Goal: Check status: Check status

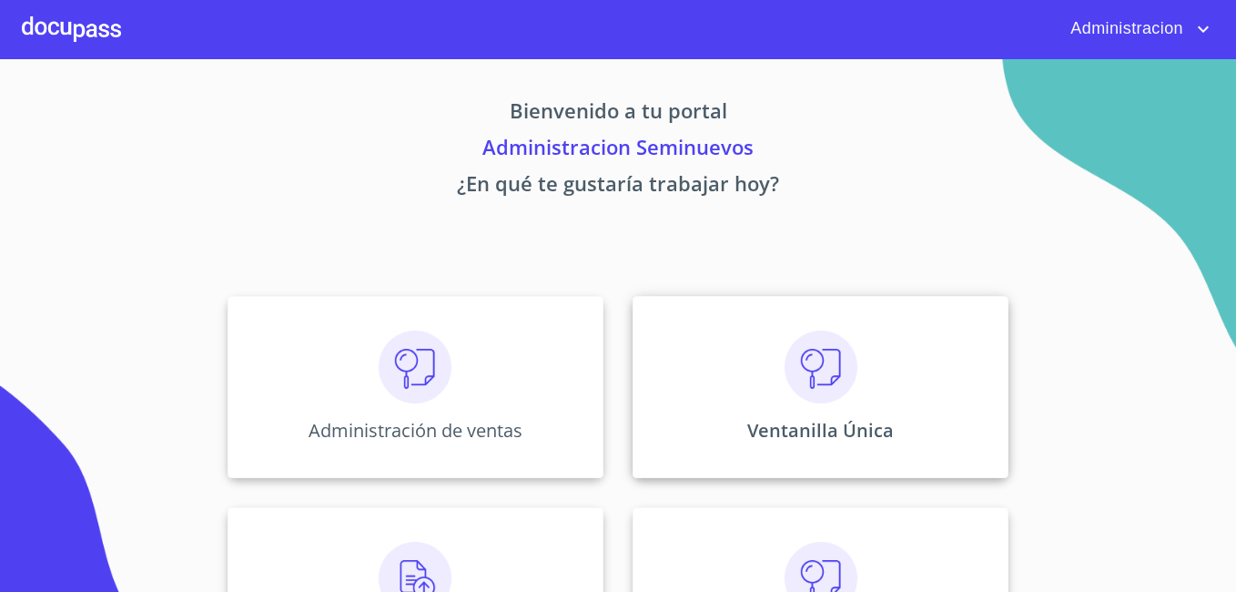
click at [768, 378] on div "Ventanilla Única" at bounding box center [821, 387] width 376 height 182
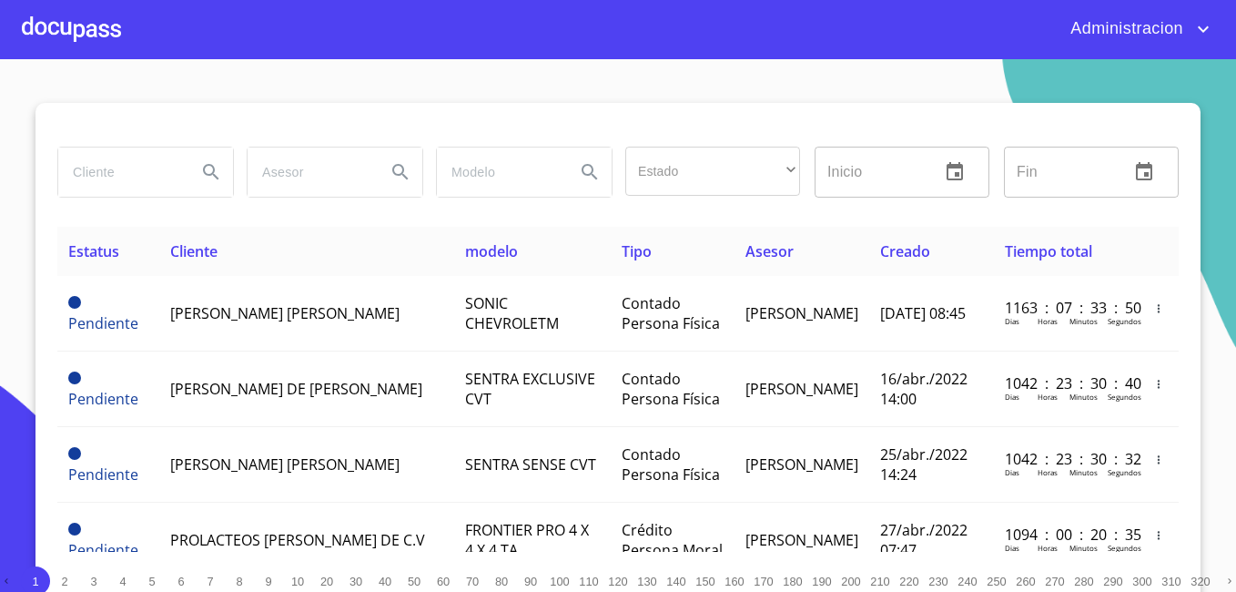
click at [144, 186] on input "search" at bounding box center [120, 171] width 124 height 49
type input "[PERSON_NAME]"
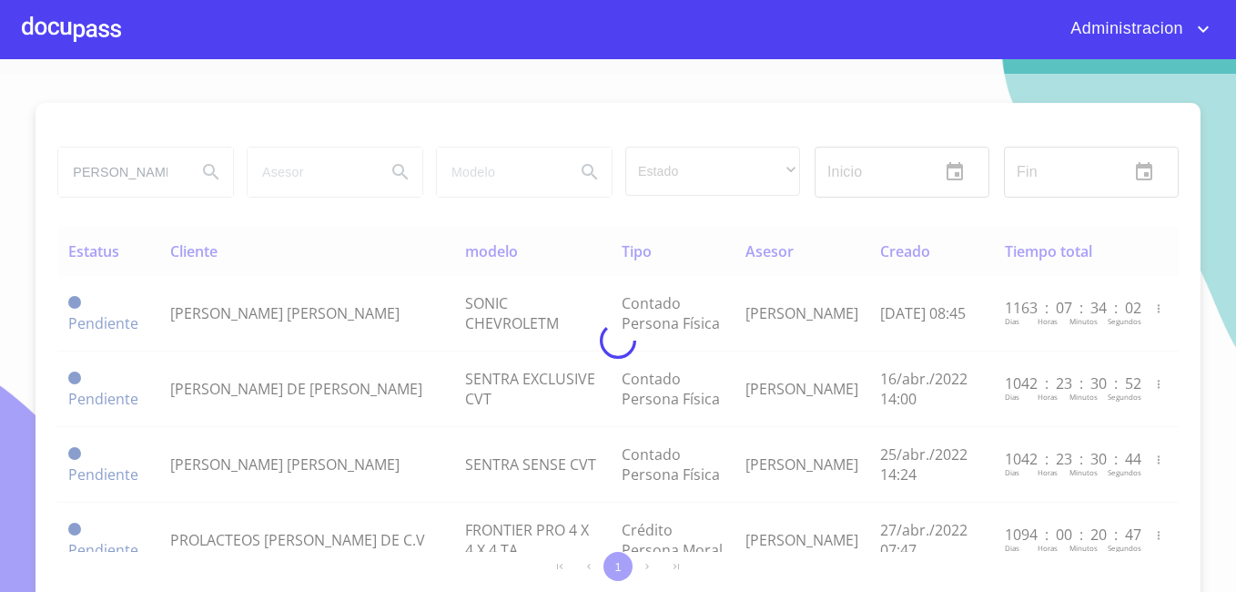
scroll to position [0, 0]
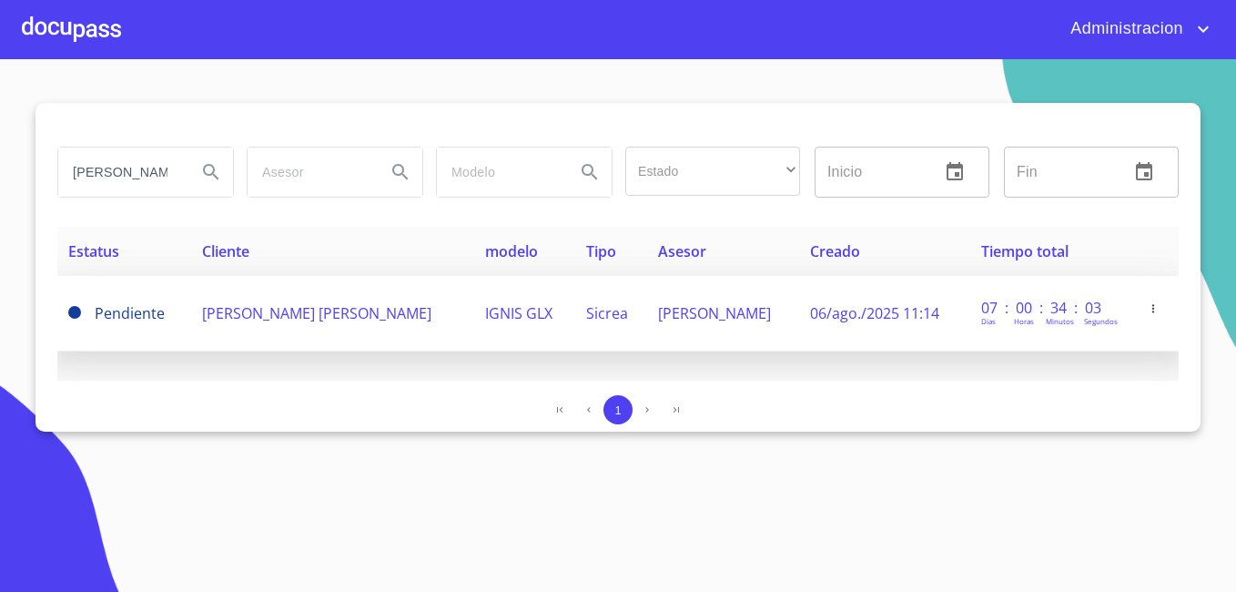
click at [260, 320] on span "[PERSON_NAME] [PERSON_NAME]" at bounding box center [316, 313] width 229 height 20
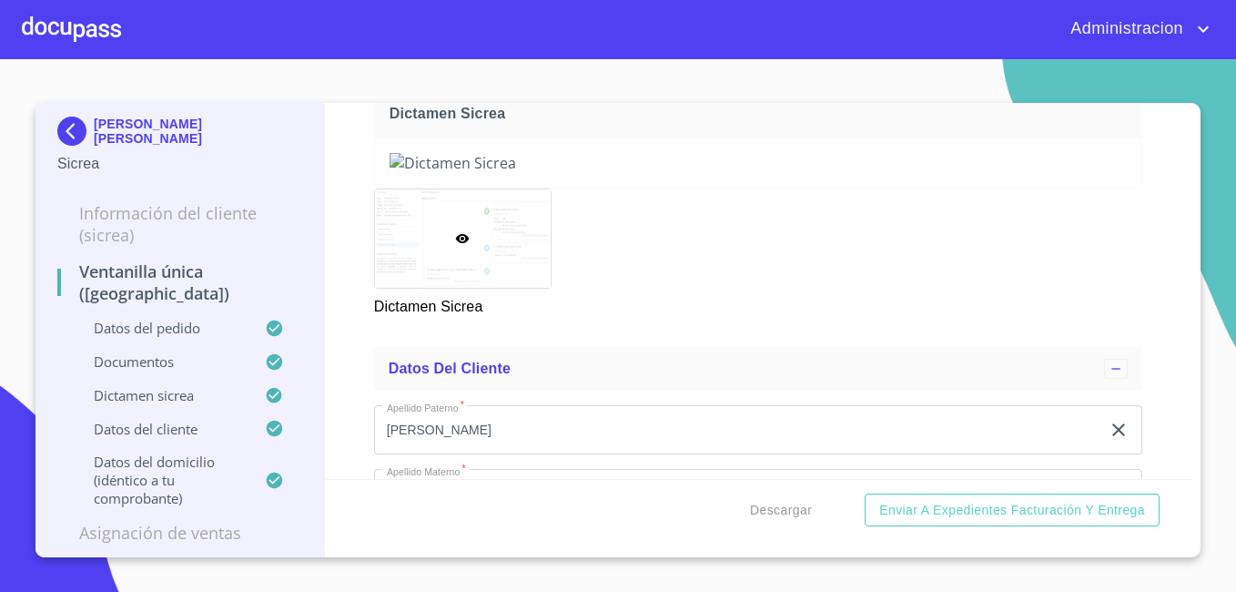
scroll to position [4800, 0]
